Goal: Information Seeking & Learning: Learn about a topic

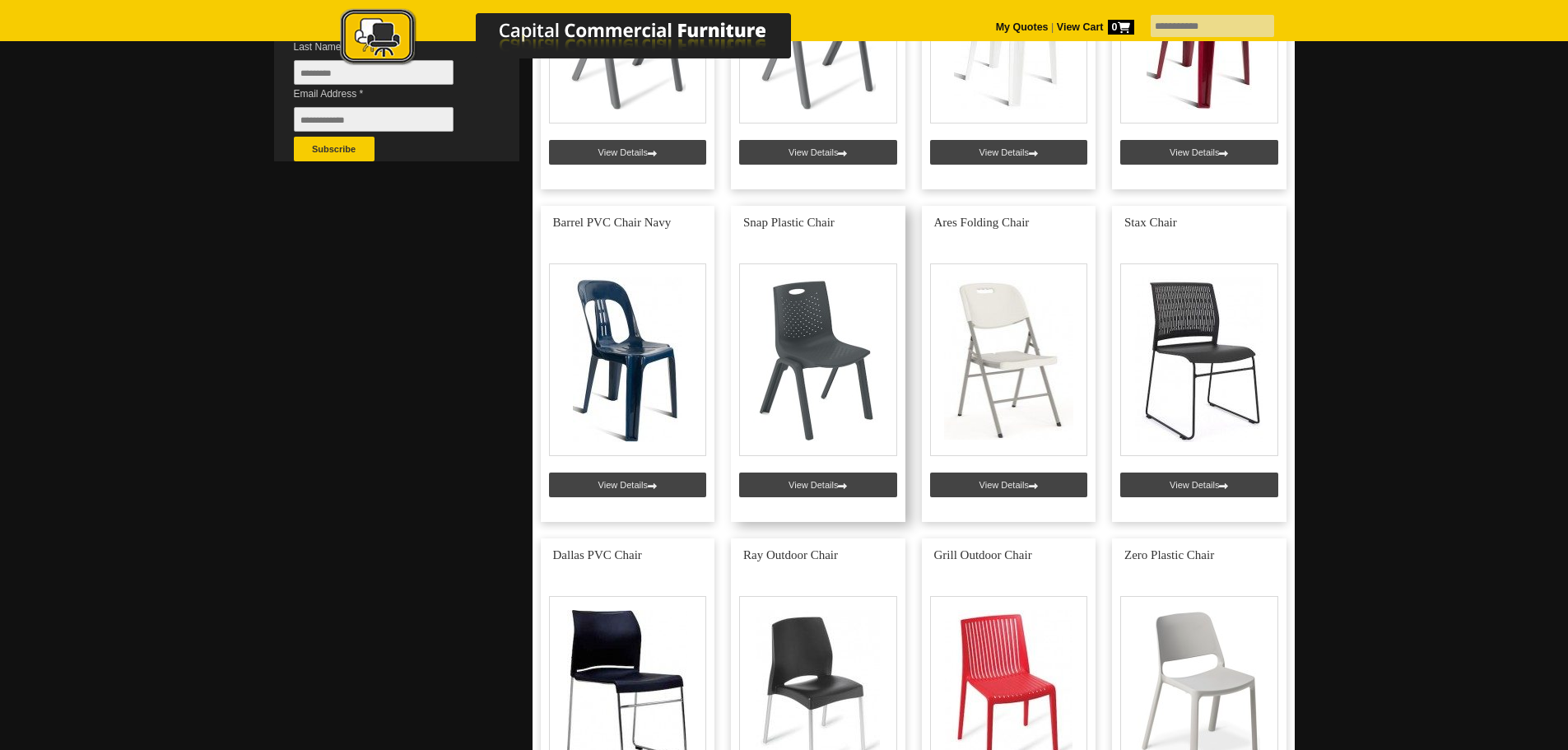
scroll to position [576, 0]
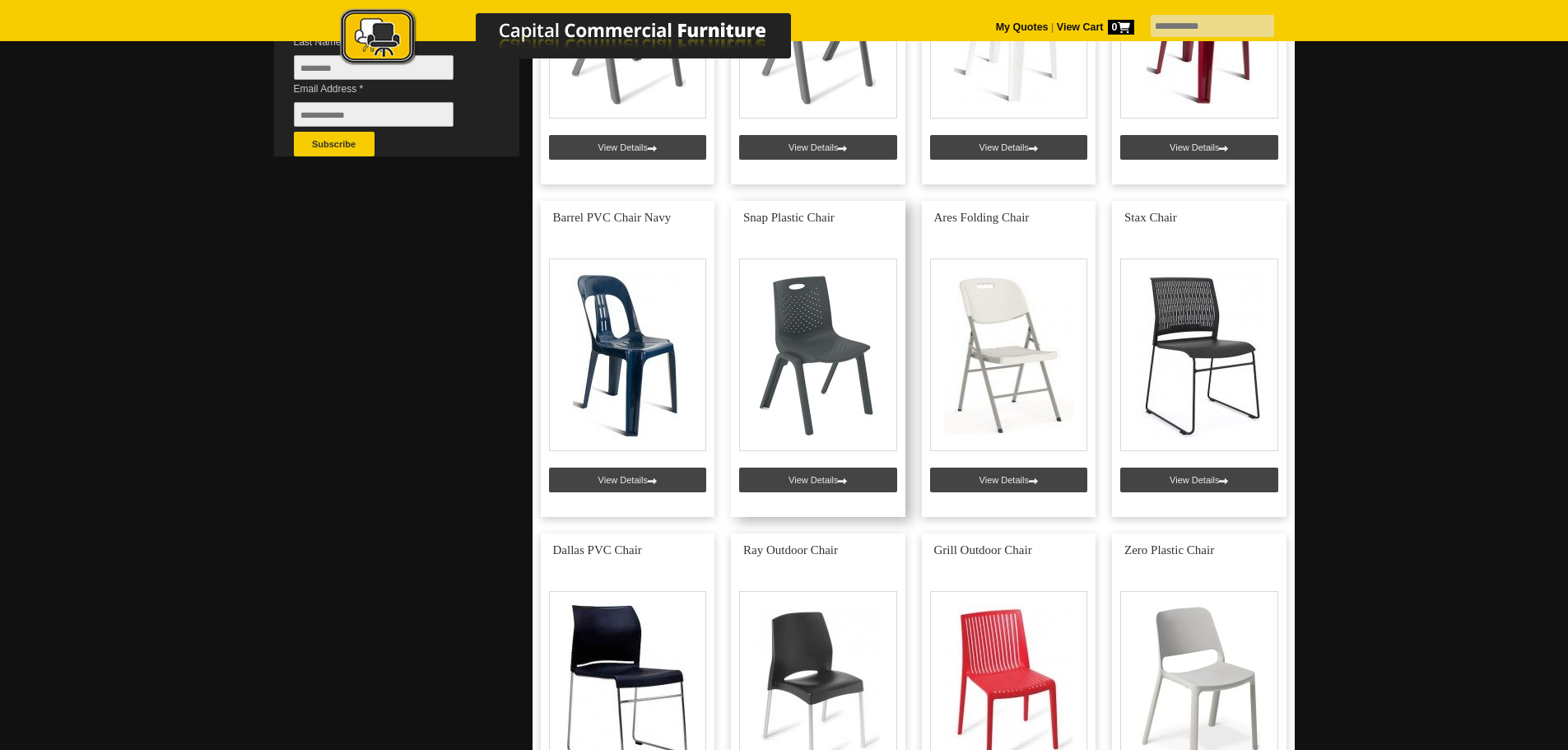
click at [796, 361] on link at bounding box center [817, 359] width 174 height 316
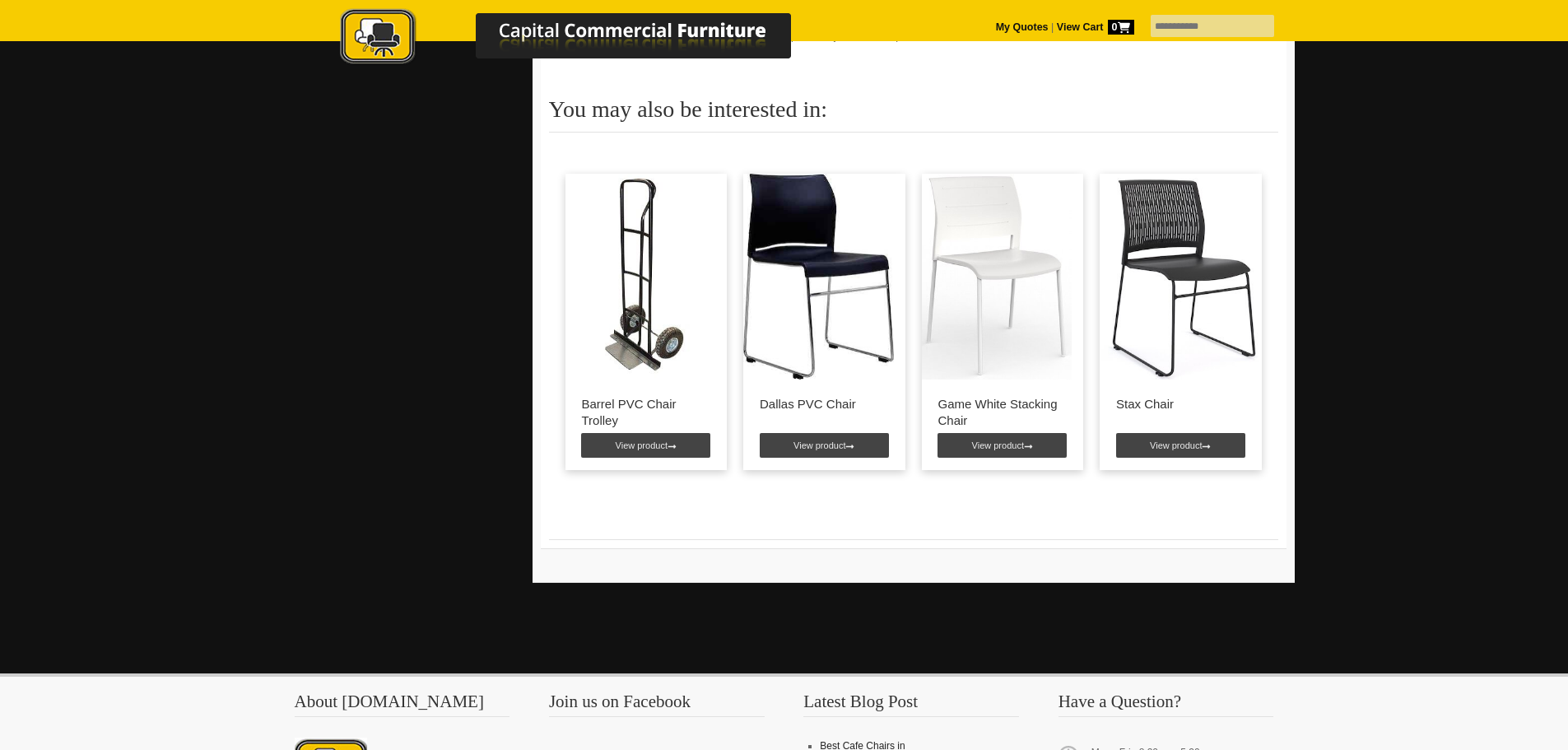
scroll to position [1153, 0]
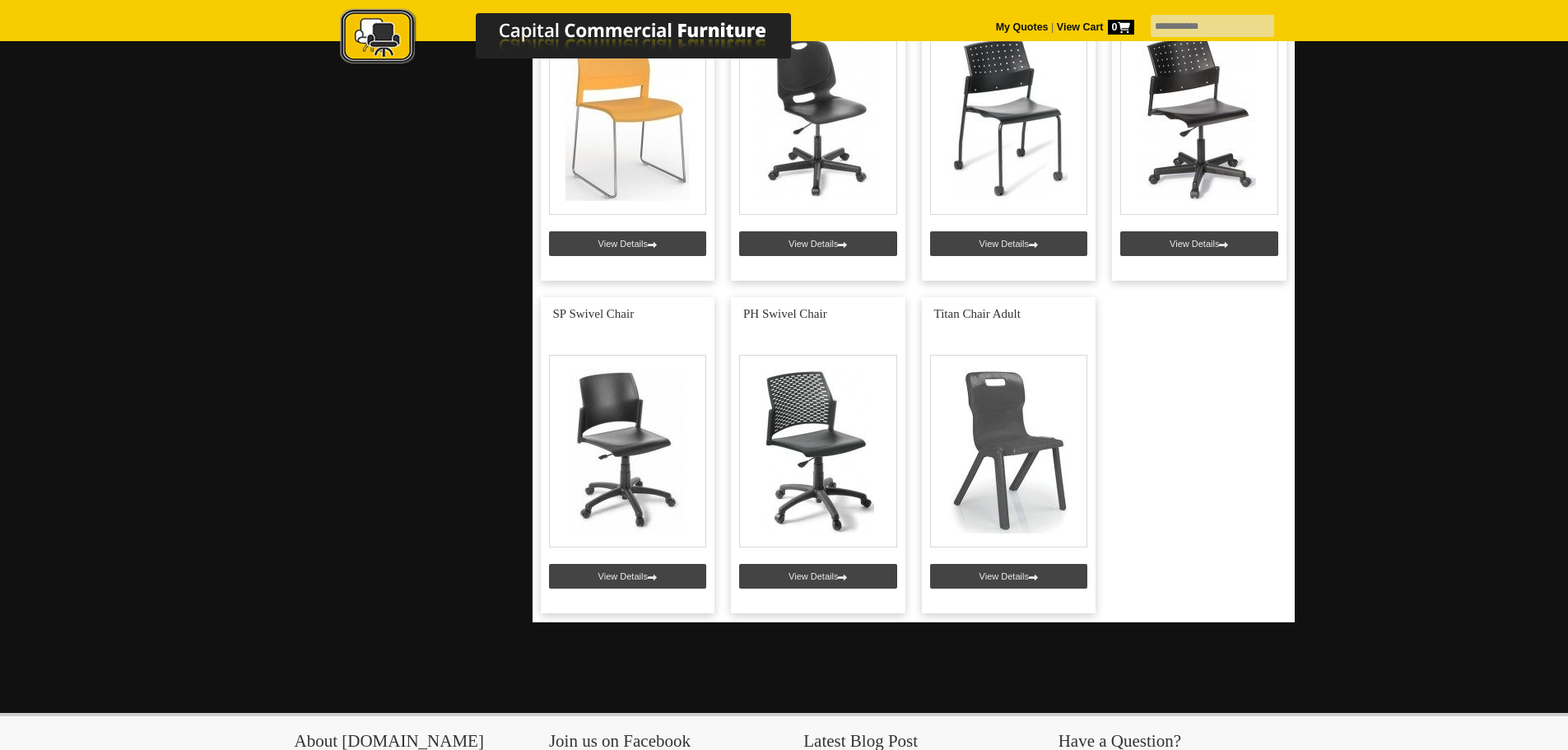
scroll to position [2224, 0]
